Goal: Transaction & Acquisition: Purchase product/service

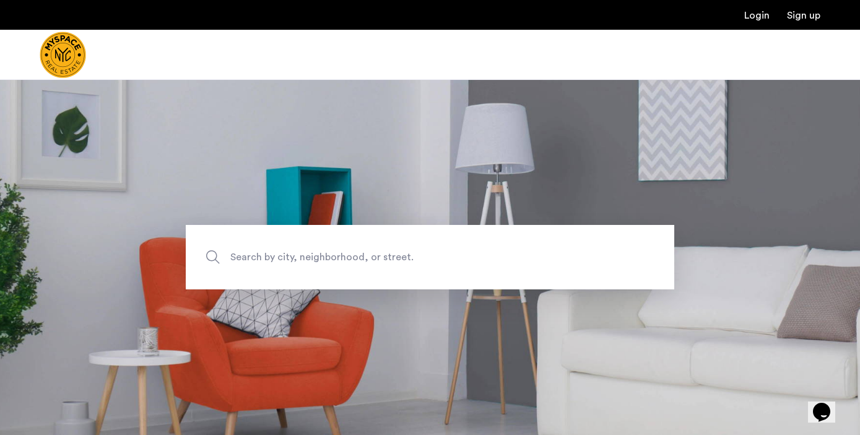
click at [312, 250] on span "Search by city, neighborhood, or street." at bounding box center [401, 257] width 342 height 17
click at [312, 250] on input "Search by city, neighborhood, or street." at bounding box center [430, 257] width 489 height 64
type input "**********"
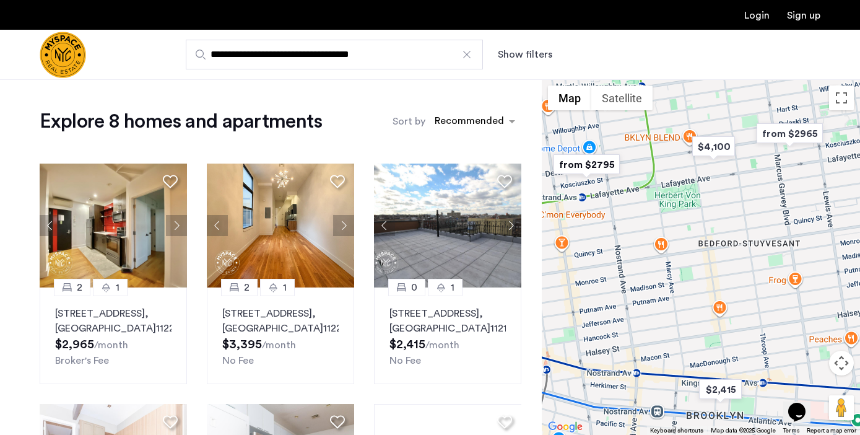
click at [528, 55] on button "Show filters" at bounding box center [525, 54] width 55 height 15
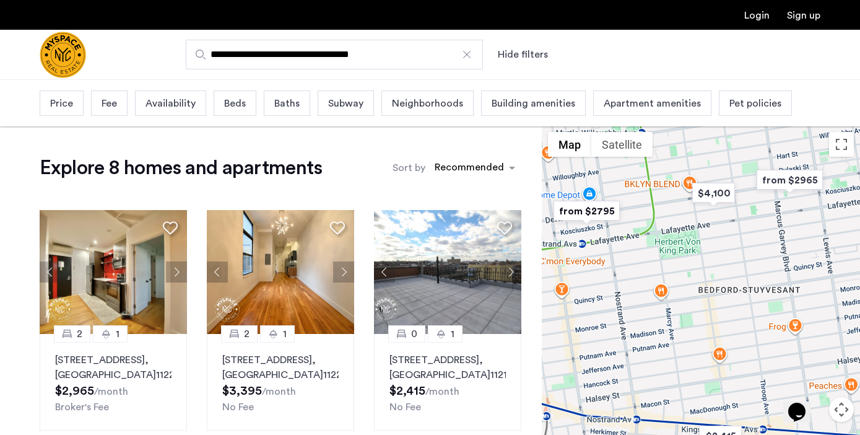
click at [219, 113] on div "Beds" at bounding box center [235, 102] width 43 height 25
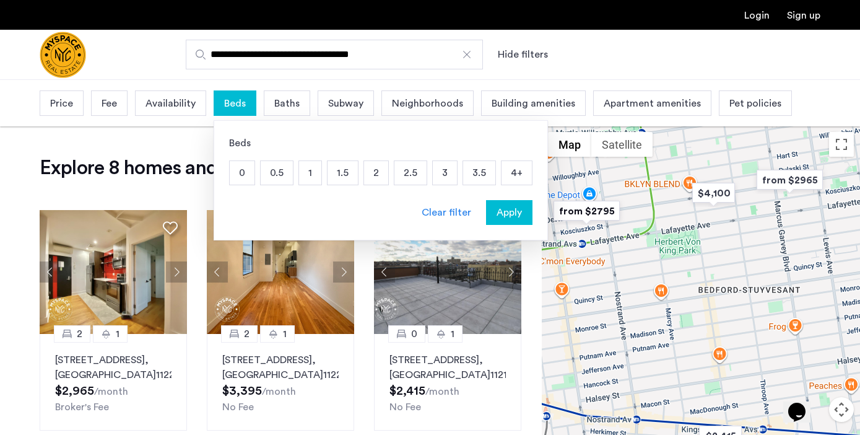
click at [370, 176] on p "2" at bounding box center [376, 173] width 24 height 24
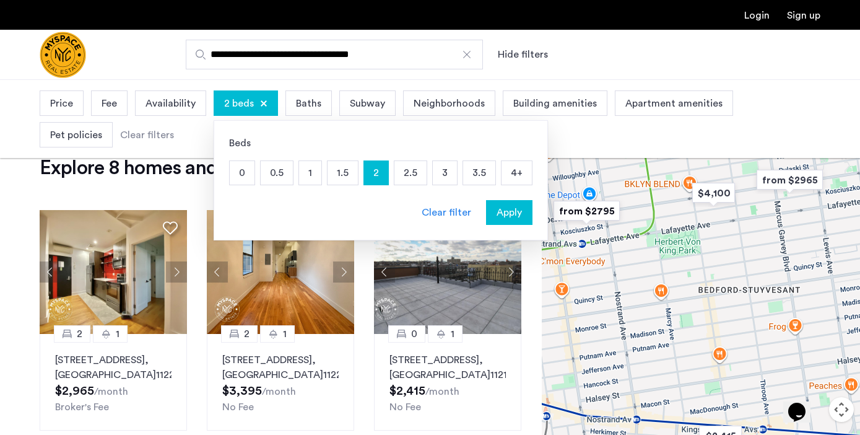
click at [63, 106] on span "Price" at bounding box center [61, 103] width 23 height 15
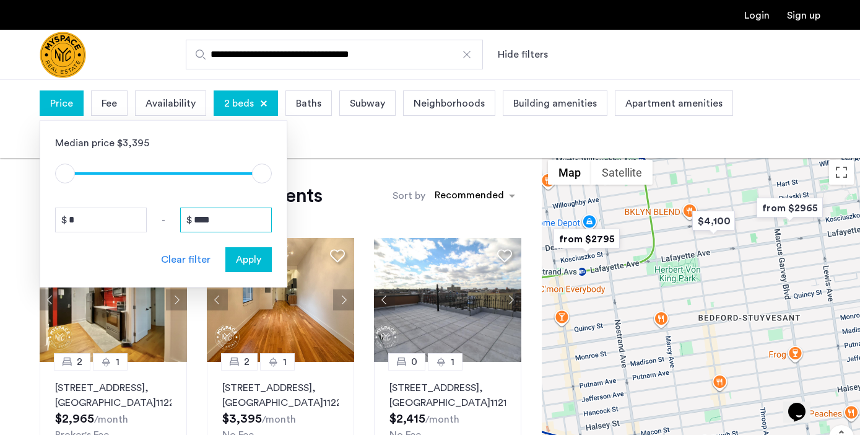
click at [229, 210] on input "****" at bounding box center [226, 220] width 92 height 25
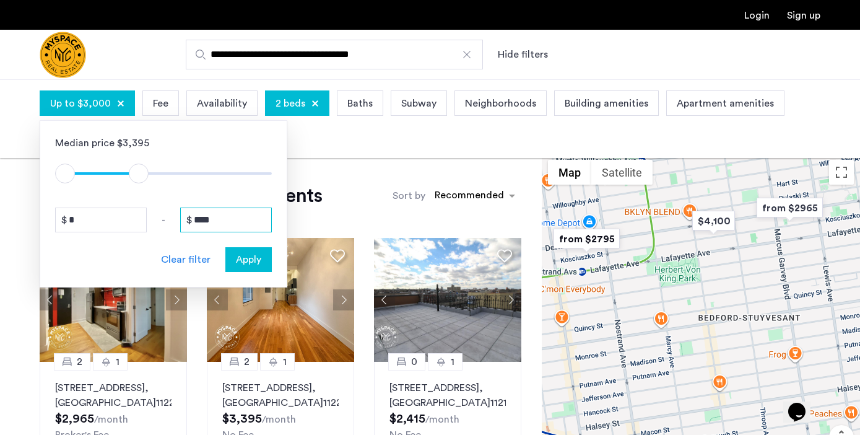
type input "****"
click at [260, 260] on span "Apply" at bounding box center [248, 259] width 25 height 15
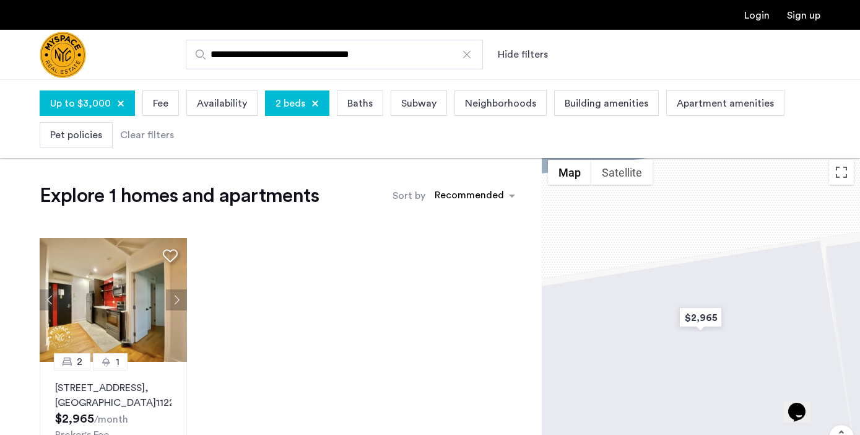
click at [12, 196] on div "Explore 1 homes and apartments Sort by Recommended 2 1 [STREET_ADDRESS] $2,965 …" at bounding box center [271, 392] width 542 height 477
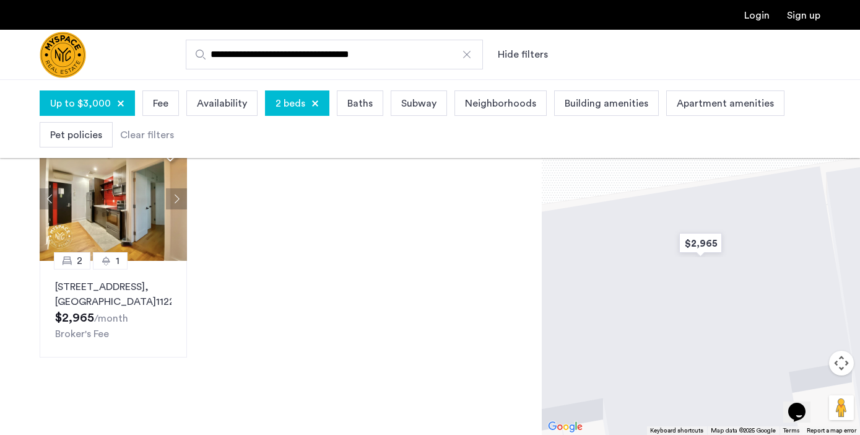
scroll to position [94, 0]
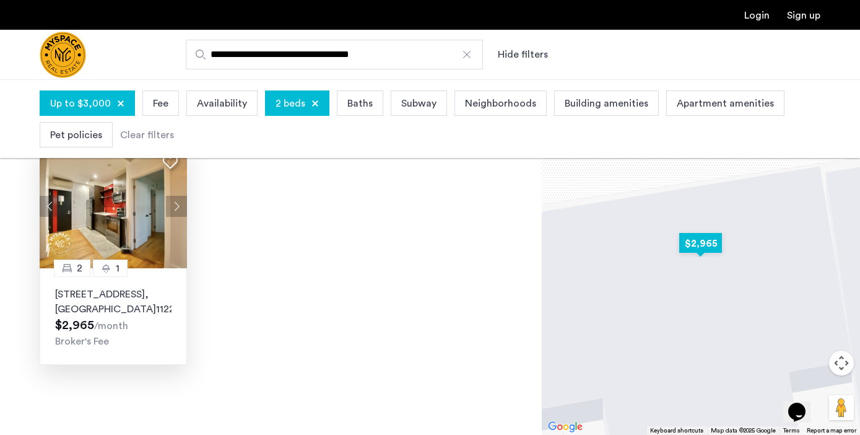
click at [86, 219] on img at bounding box center [114, 206] width 148 height 124
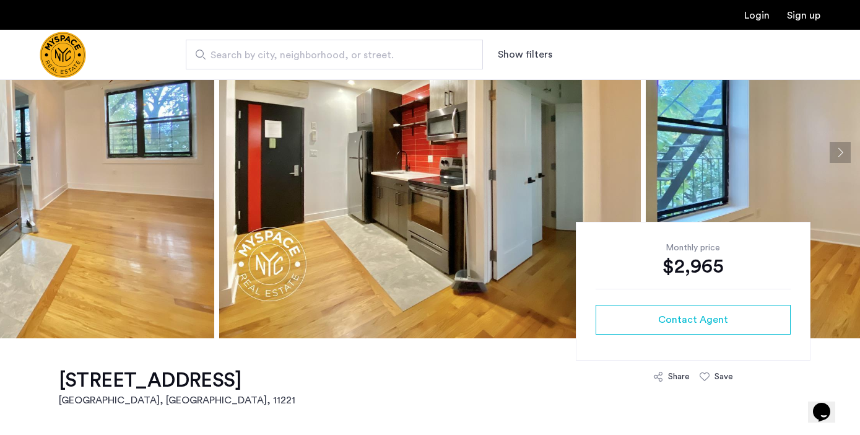
scroll to position [50, 0]
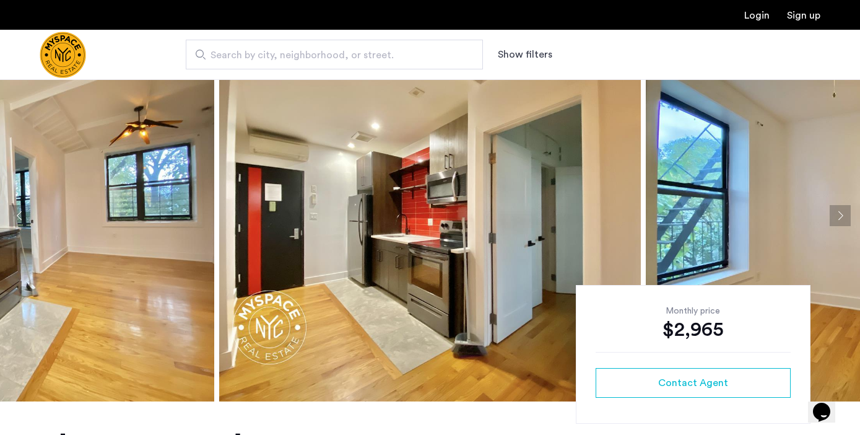
click at [837, 214] on button "Next apartment" at bounding box center [840, 215] width 21 height 21
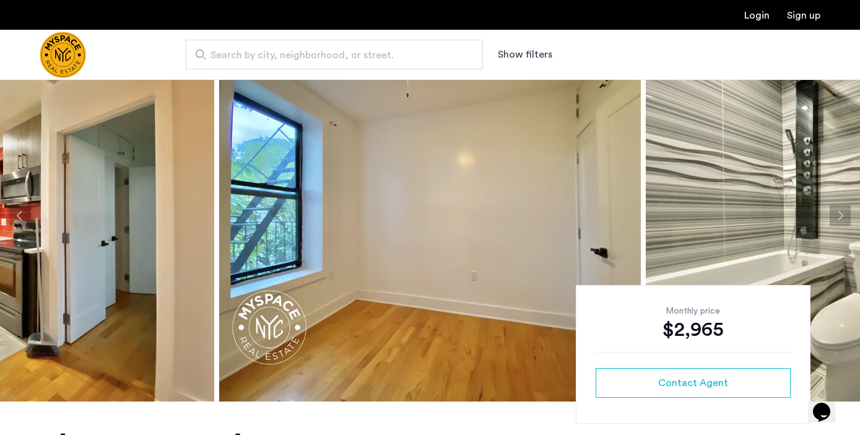
click at [837, 214] on button "Next apartment" at bounding box center [840, 215] width 21 height 21
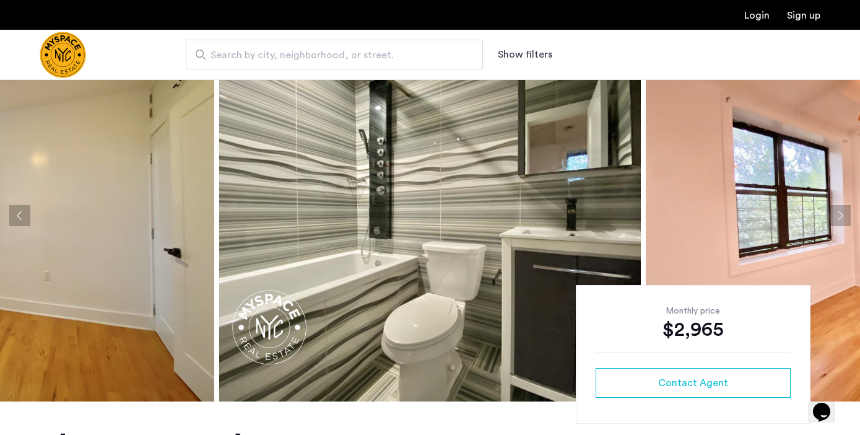
click at [837, 214] on button "Next apartment" at bounding box center [840, 215] width 21 height 21
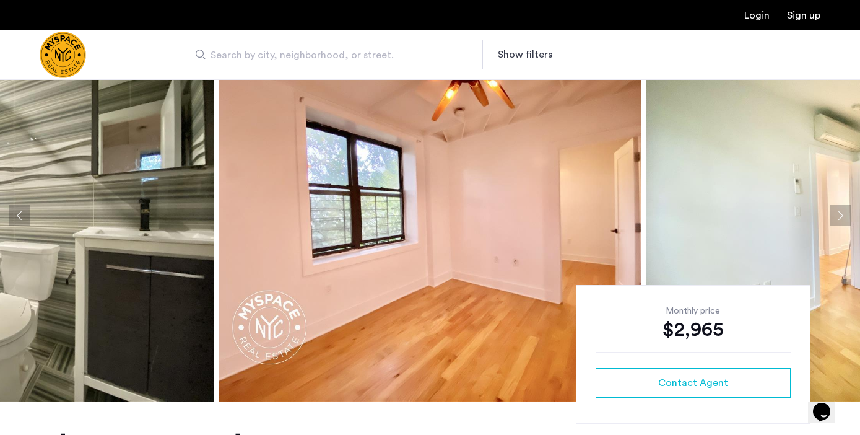
click at [837, 214] on button "Next apartment" at bounding box center [840, 215] width 21 height 21
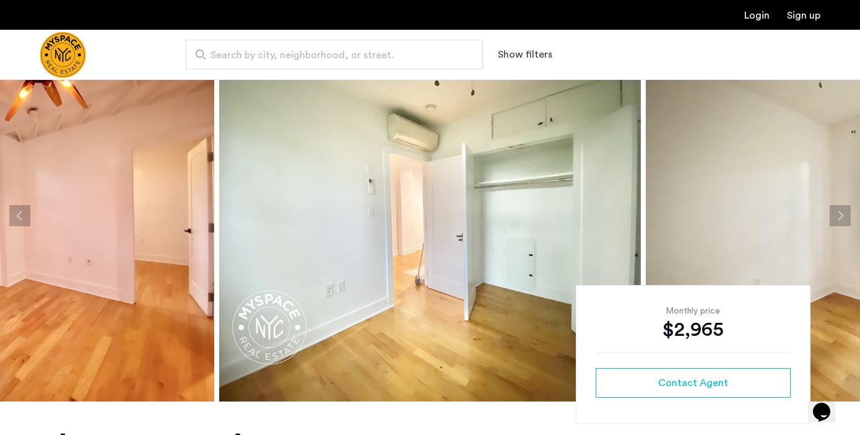
click at [837, 214] on button "Next apartment" at bounding box center [840, 215] width 21 height 21
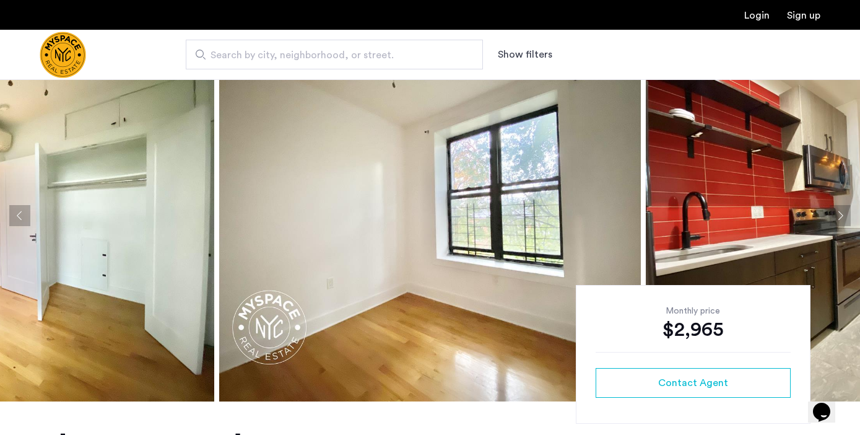
click at [837, 214] on button "Next apartment" at bounding box center [840, 215] width 21 height 21
